Goal: Navigation & Orientation: Find specific page/section

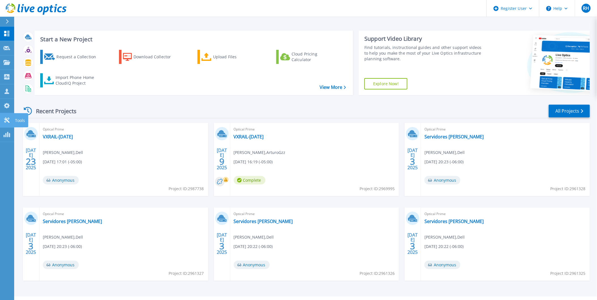
click at [6, 121] on icon at bounding box center [6, 120] width 7 height 5
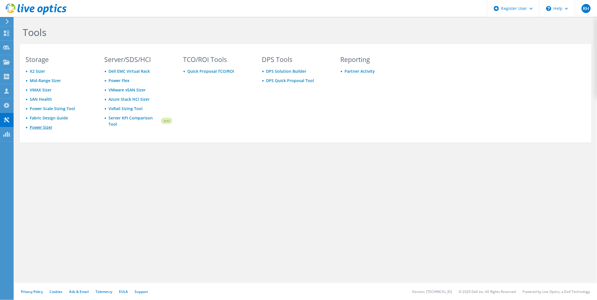
click at [45, 125] on link "Power Sizer" at bounding box center [41, 127] width 23 height 5
click at [258, 122] on div "DPS Tools DPS Solution Builder DPS Quick Proposal Tool" at bounding box center [295, 98] width 79 height 84
